Goal: Task Accomplishment & Management: Use online tool/utility

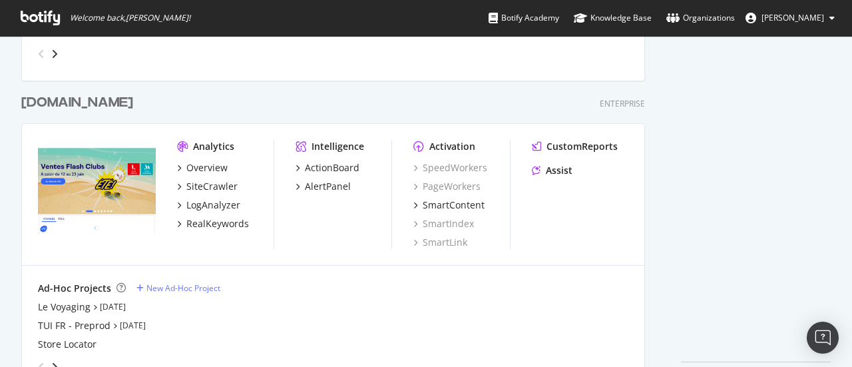
scroll to position [3322, 0]
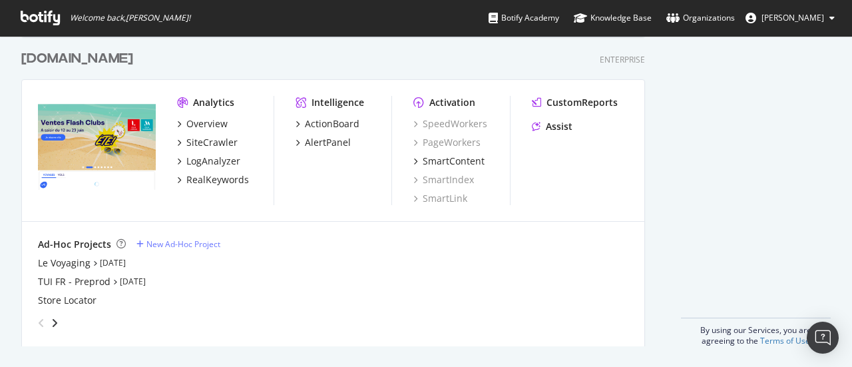
click at [36, 58] on div "[DOMAIN_NAME]" at bounding box center [77, 58] width 112 height 19
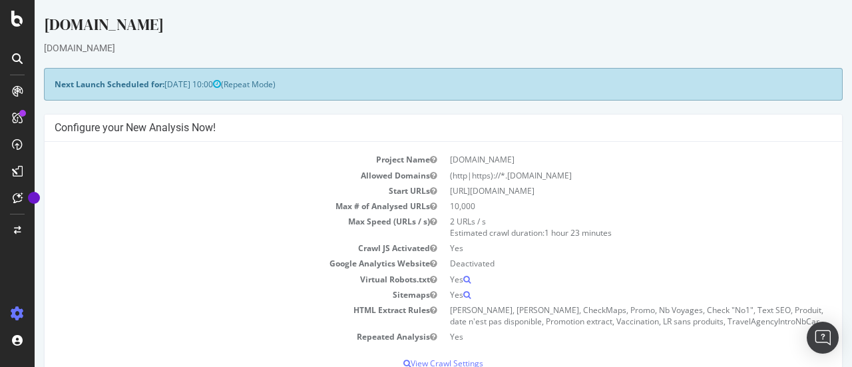
scroll to position [266, 0]
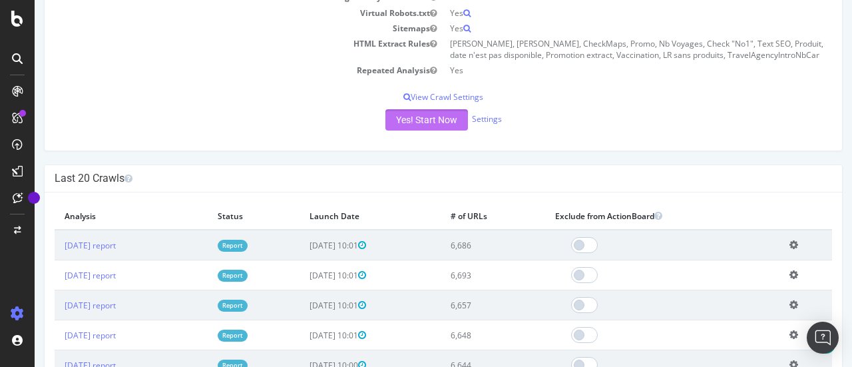
click at [435, 118] on button "Yes! Start Now" at bounding box center [426, 119] width 83 height 21
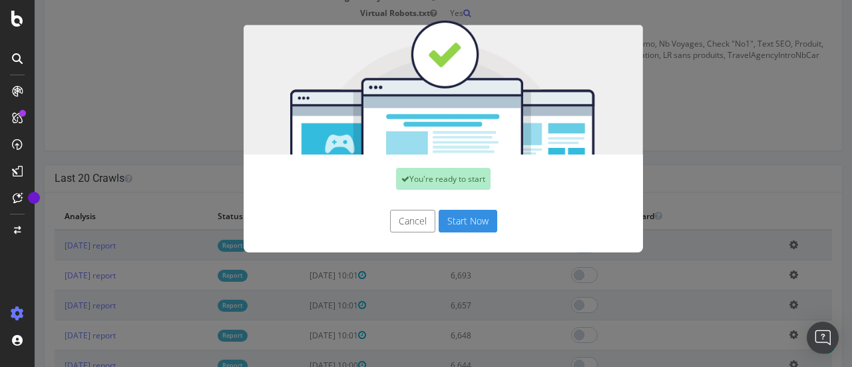
click at [478, 217] on button "Start Now" at bounding box center [468, 221] width 59 height 23
